Goal: Task Accomplishment & Management: Complete application form

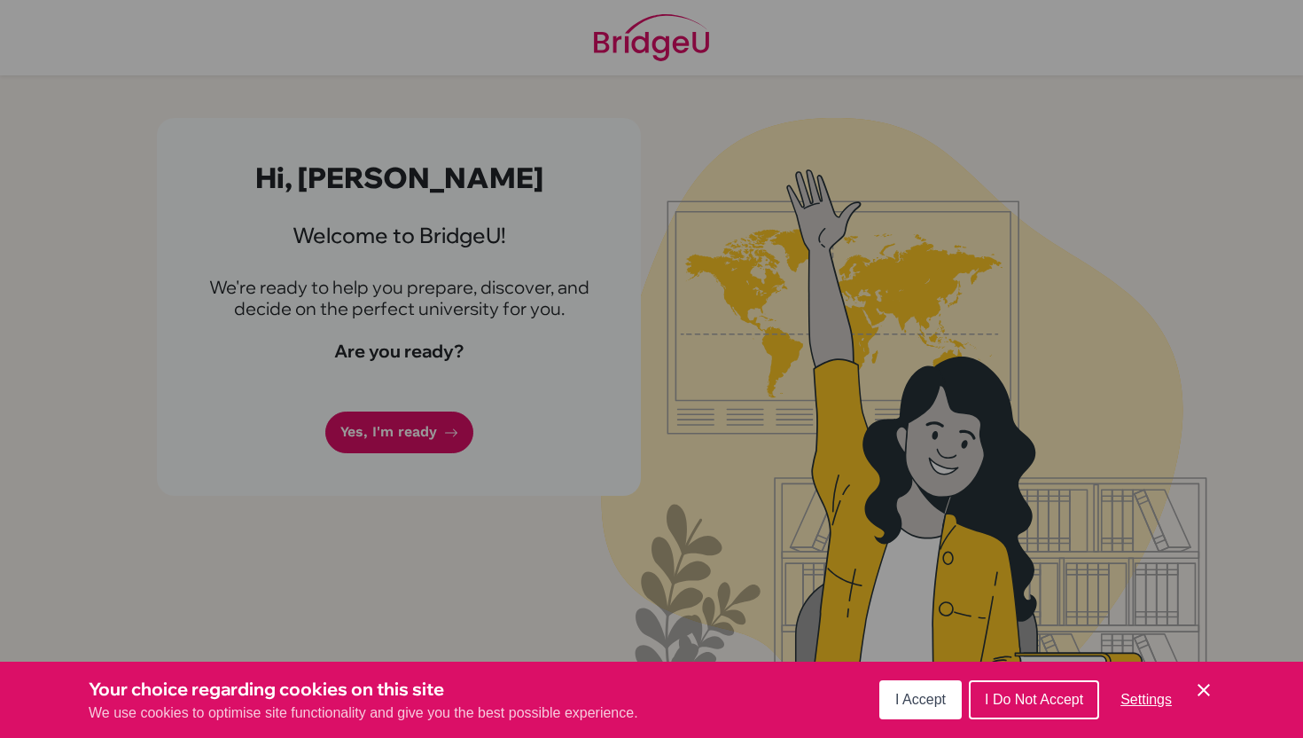
click at [924, 696] on span "I Accept" at bounding box center [920, 698] width 51 height 15
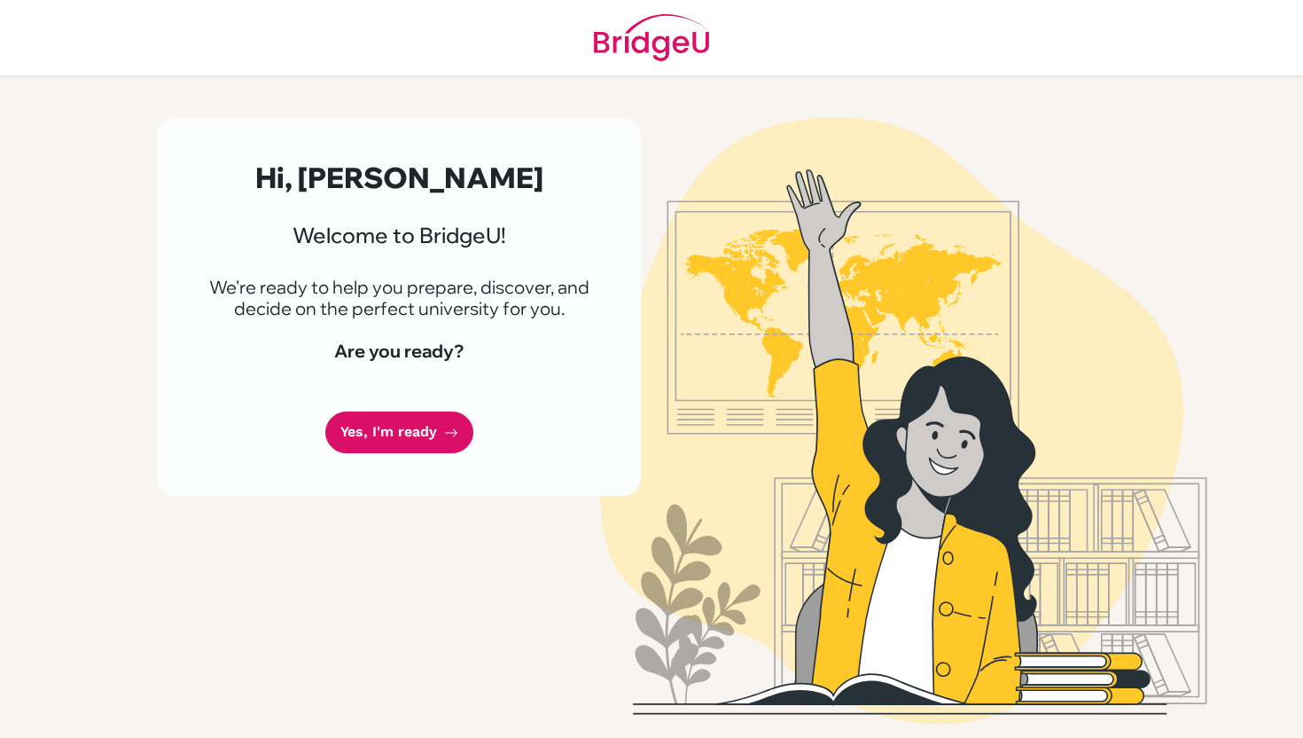
click at [1229, 288] on img at bounding box center [904, 420] width 1011 height 605
click at [419, 421] on link "Yes, I'm ready" at bounding box center [399, 432] width 148 height 42
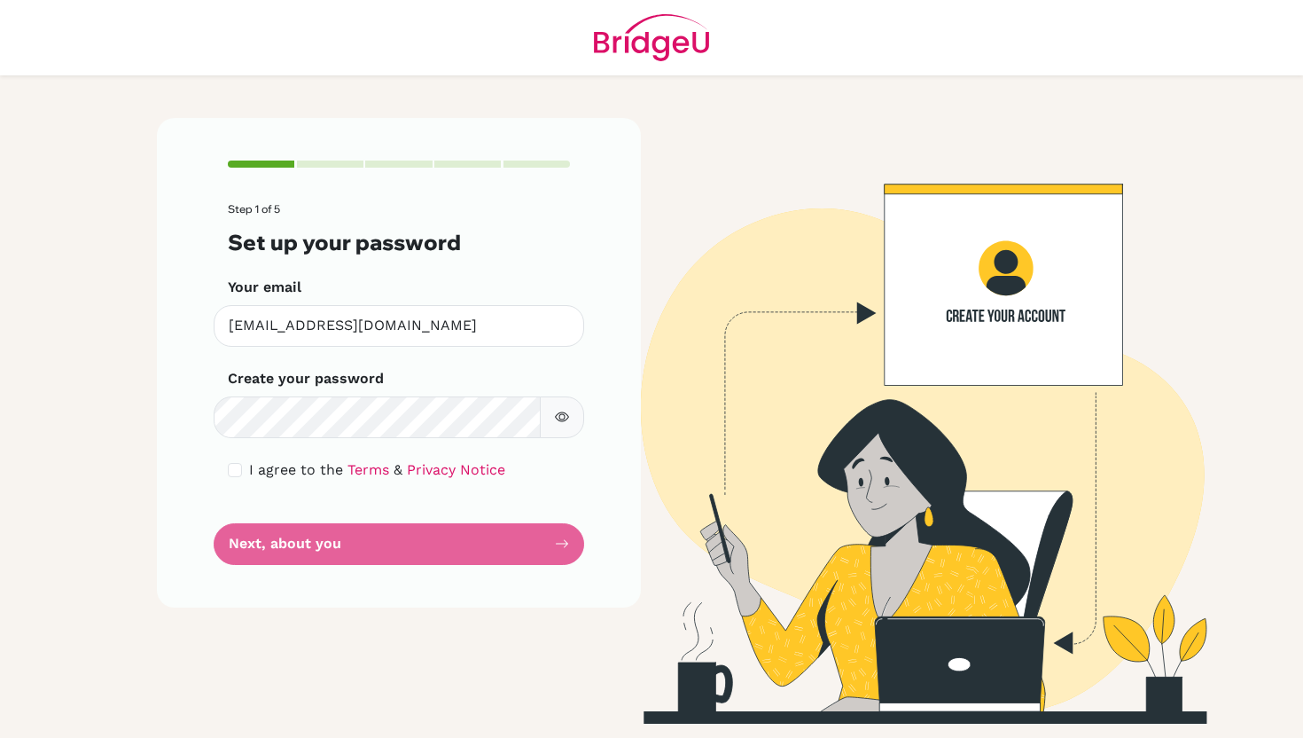
click at [555, 418] on icon "button" at bounding box center [562, 417] width 14 height 10
click at [555, 418] on icon "button" at bounding box center [561, 417] width 12 height 12
click at [449, 544] on form "Step 1 of 5 Set up your password Your email [EMAIL_ADDRESS][DOMAIN_NAME] Invali…" at bounding box center [399, 383] width 342 height 361
click at [549, 543] on form "Step 1 of 5 Set up your password Your email [EMAIL_ADDRESS][DOMAIN_NAME] Invali…" at bounding box center [399, 383] width 342 height 361
click at [239, 468] on input "checkbox" at bounding box center [235, 470] width 14 height 14
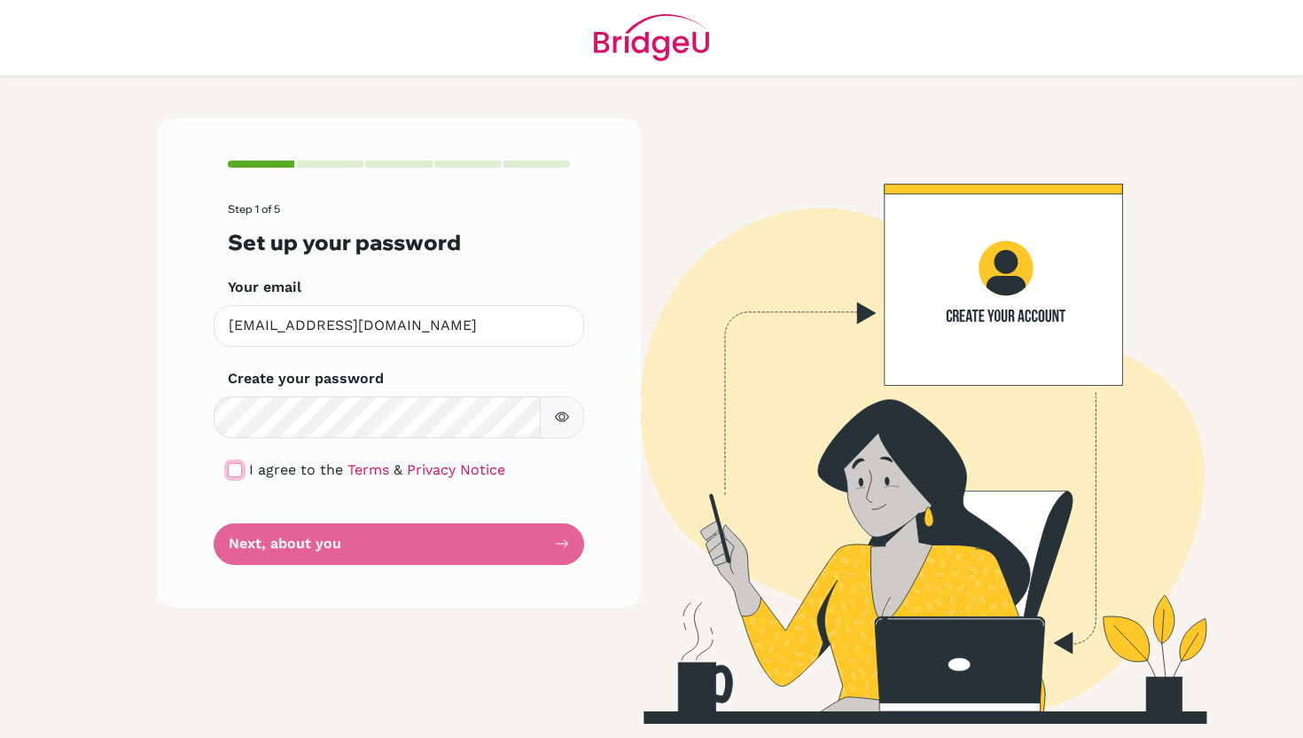
checkbox input "true"
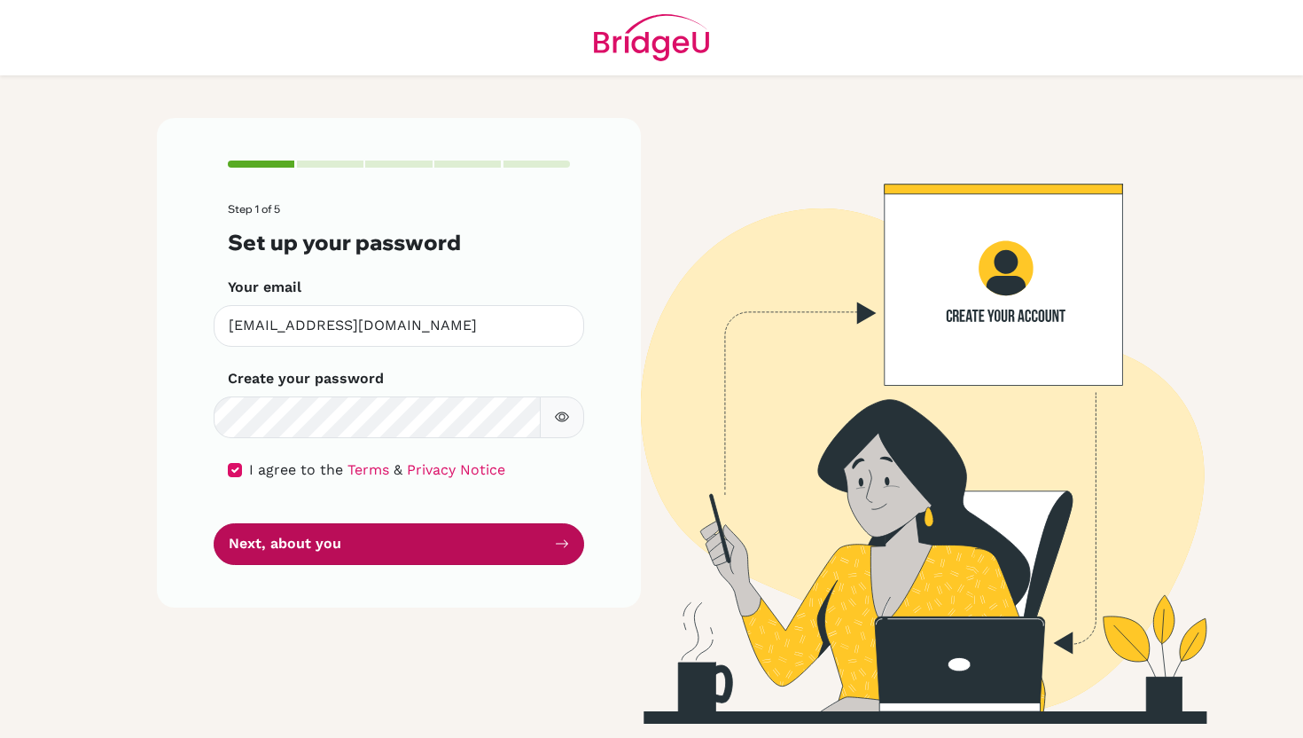
click at [283, 546] on button "Next, about you" at bounding box center [399, 544] width 371 height 42
